Goal: Transaction & Acquisition: Register for event/course

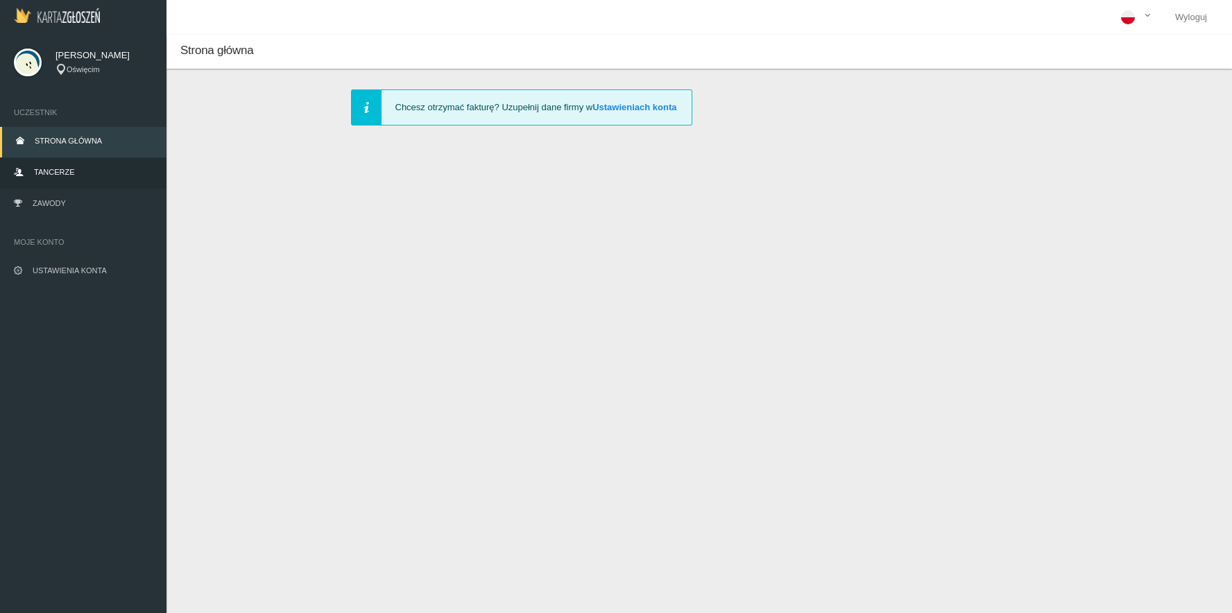
click at [78, 175] on link "Tancerze" at bounding box center [83, 173] width 166 height 31
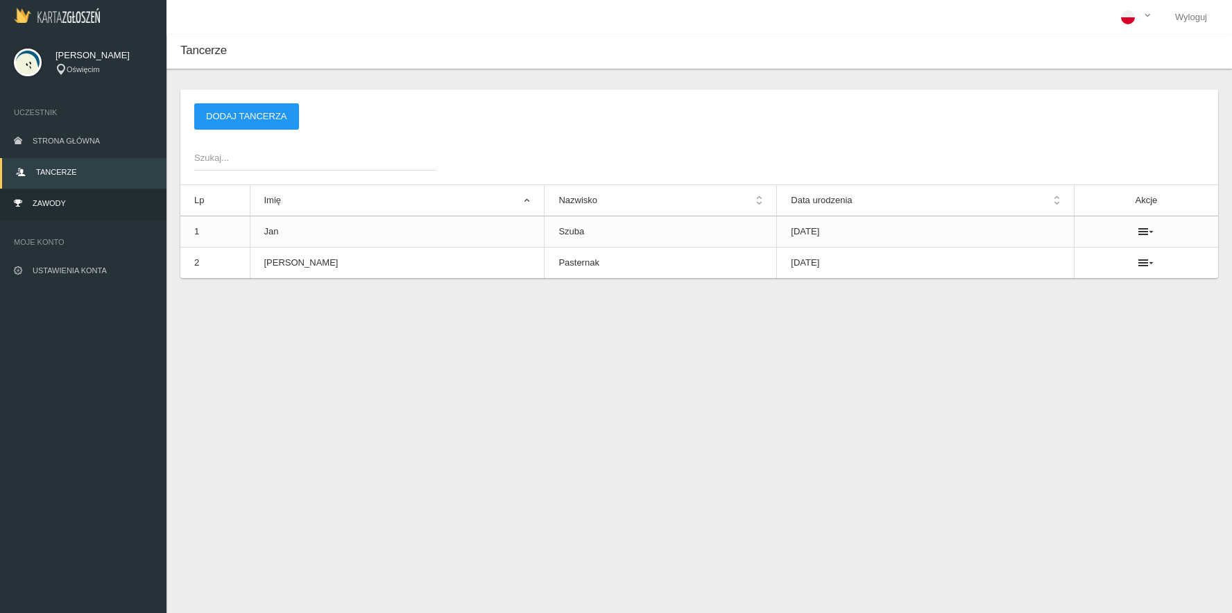
click at [55, 212] on link "Zawody" at bounding box center [83, 204] width 166 height 31
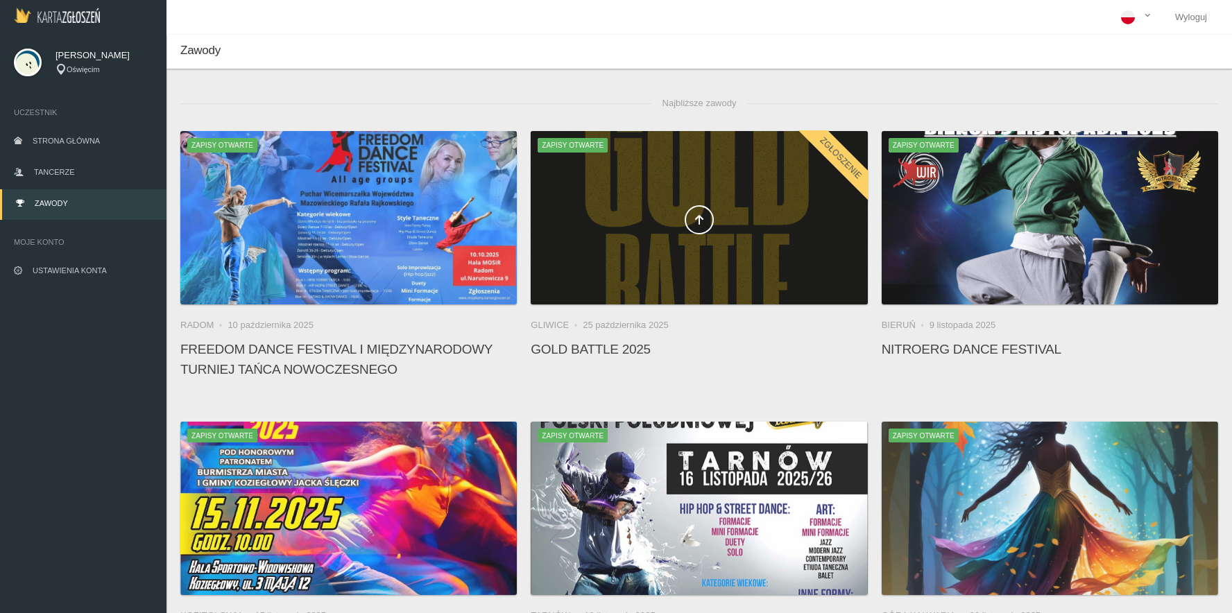
click at [635, 286] on div at bounding box center [699, 217] width 336 height 173
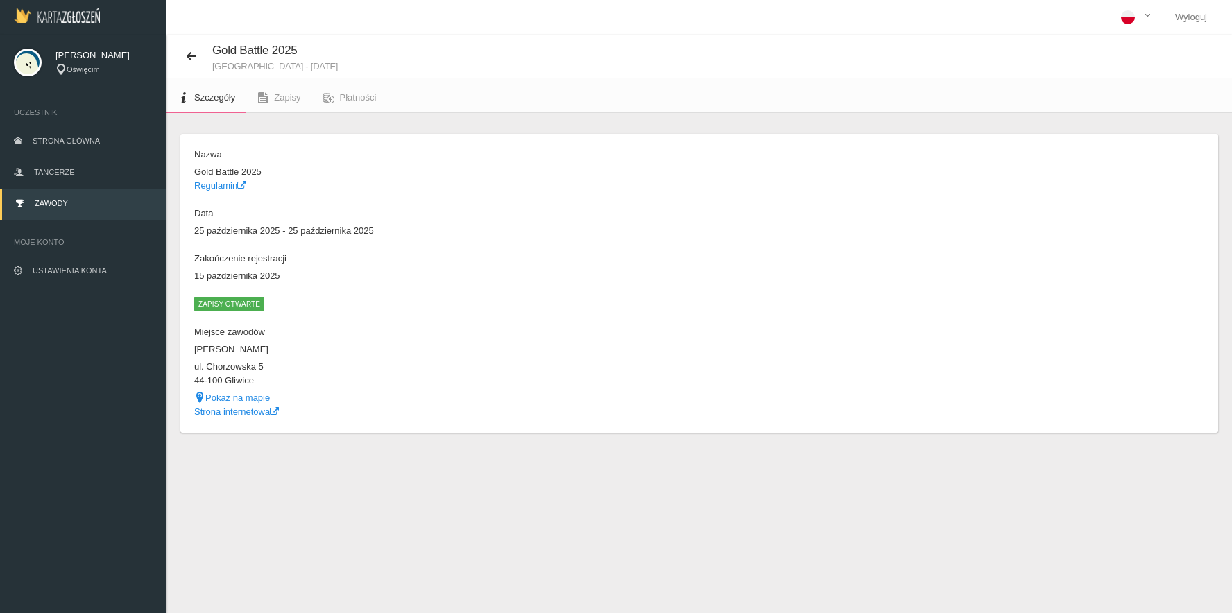
scroll to position [35, 0]
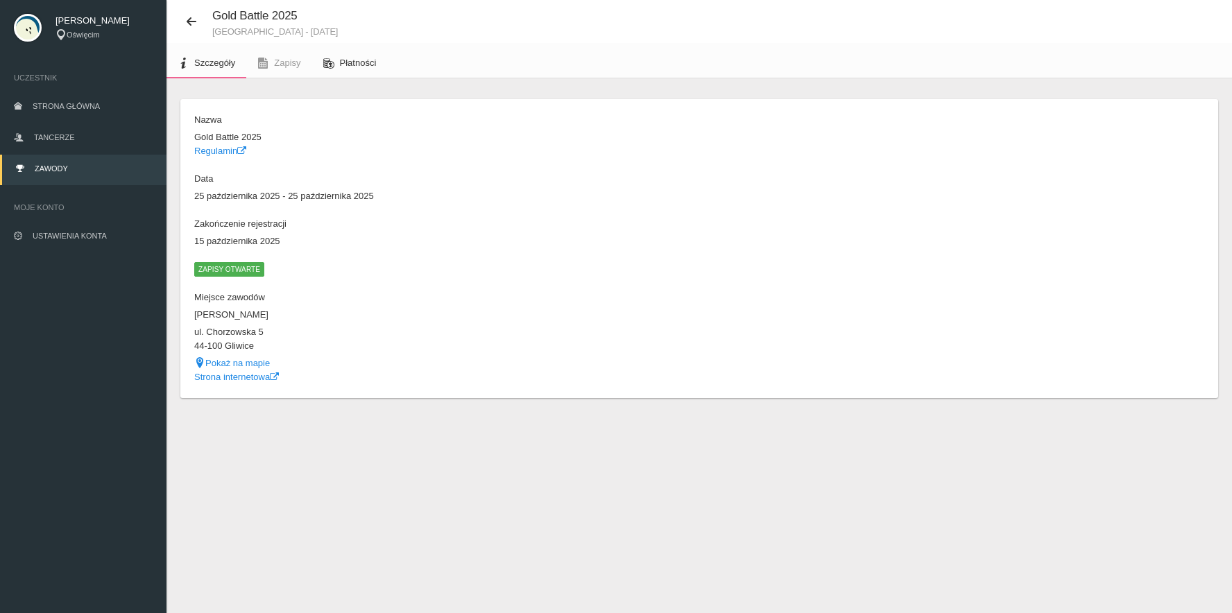
click at [358, 51] on link "Płatności" at bounding box center [350, 63] width 76 height 31
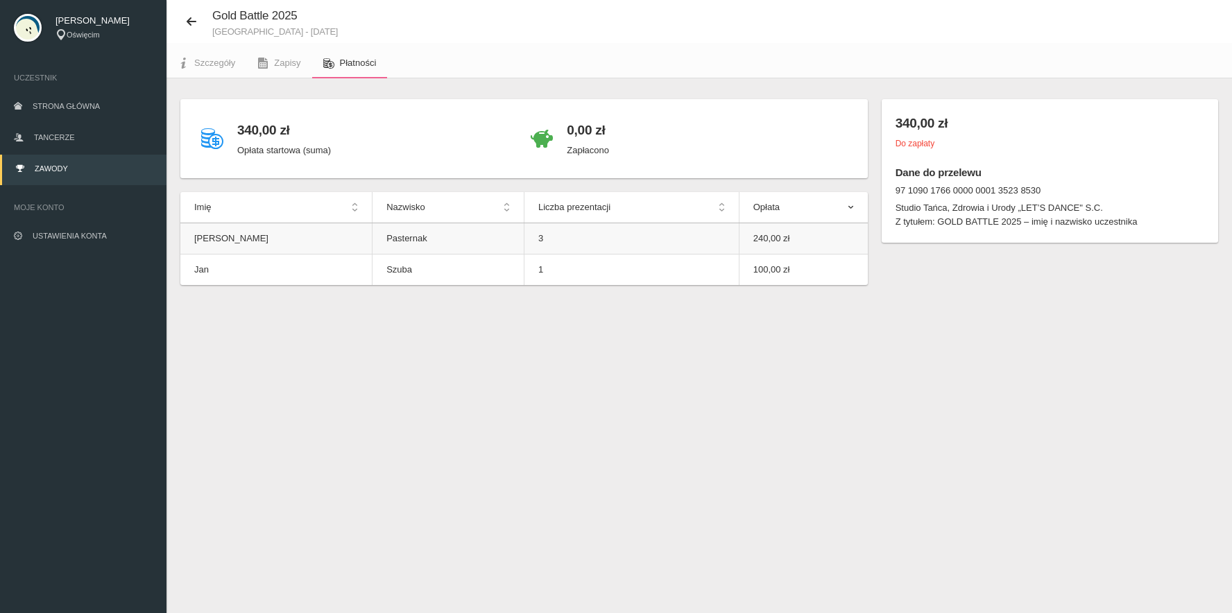
click at [524, 239] on td "3" at bounding box center [631, 238] width 215 height 31
click at [963, 189] on dt "97 1090 1766 0000 0001 3523 8530" at bounding box center [1049, 191] width 309 height 14
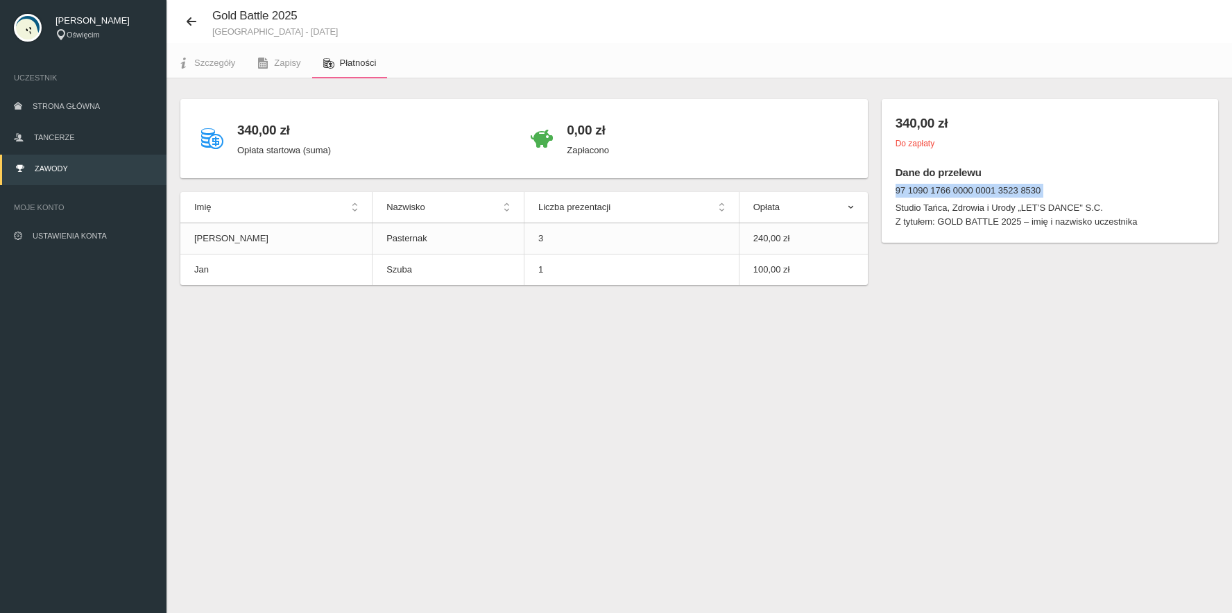
click at [963, 189] on dt "97 1090 1766 0000 0001 3523 8530" at bounding box center [1049, 191] width 309 height 14
copy dt "97 1090 1766 0000 0001 3523 8530"
click at [1044, 265] on div "340,00 zł Opłata startowa (suma) 0,00 zł Zapłacono Imię Nazwisko Liczba prezent…" at bounding box center [698, 199] width 1051 height 200
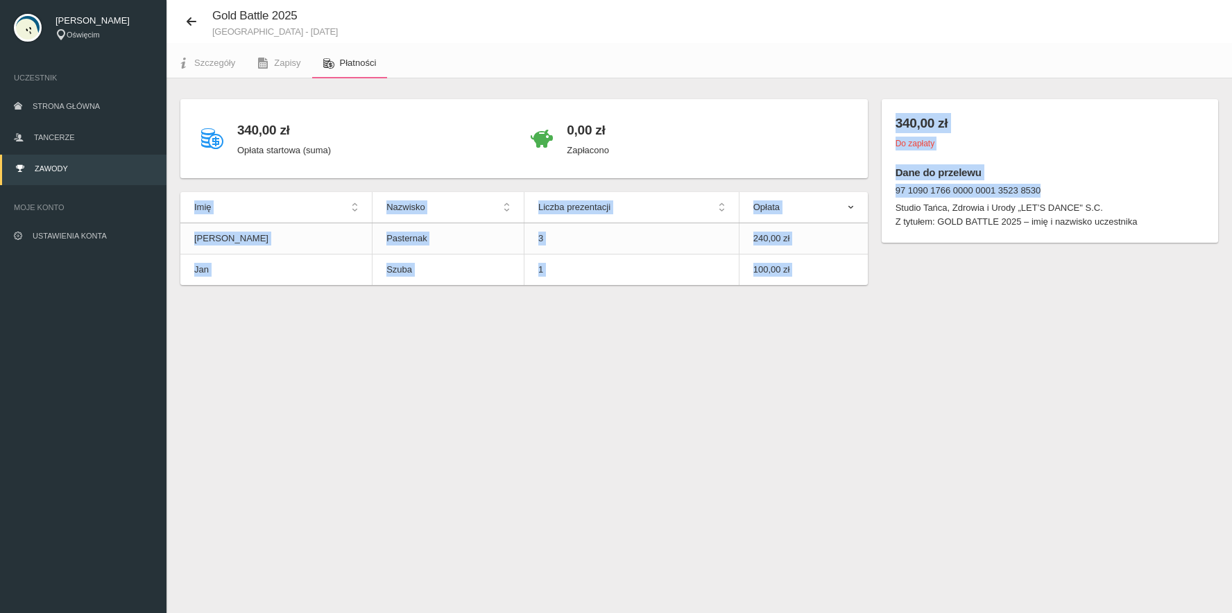
drag, startPoint x: 1044, startPoint y: 190, endPoint x: 873, endPoint y: 185, distance: 170.7
click at [873, 185] on div "340,00 zł Opłata startowa (suma) 0,00 zł Zapłacono Imię Nazwisko Liczba prezent…" at bounding box center [698, 199] width 1051 height 200
click at [951, 191] on dt "97 1090 1766 0000 0001 3523 8530" at bounding box center [1049, 191] width 309 height 14
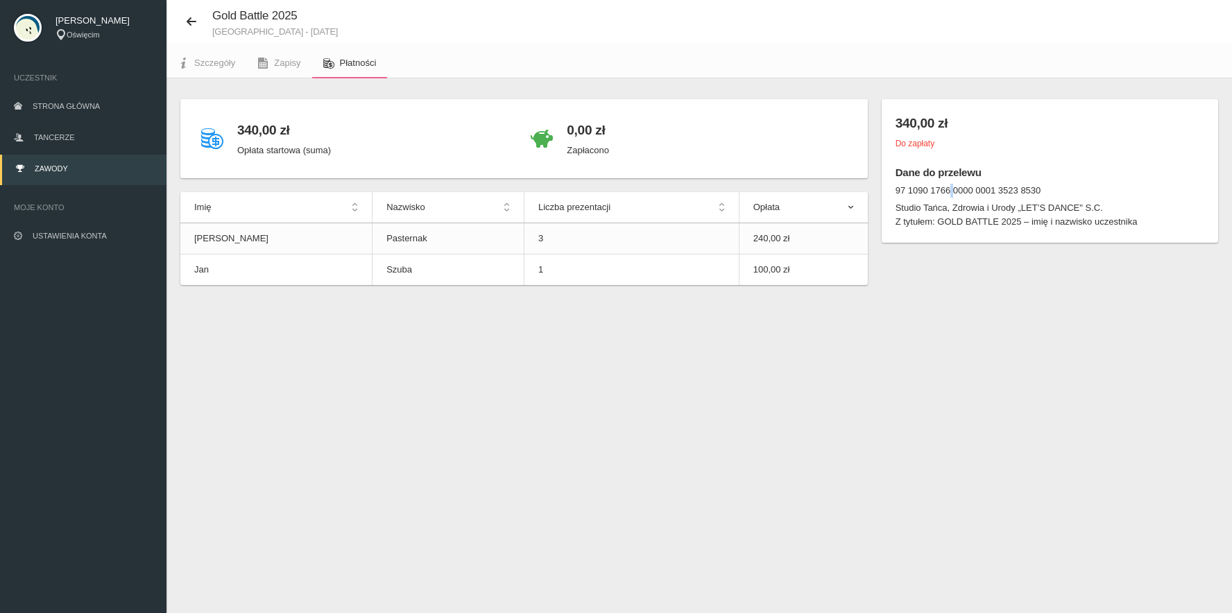
click at [951, 191] on dt "97 1090 1766 0000 0001 3523 8530" at bounding box center [1049, 191] width 309 height 14
